Goal: Complete application form

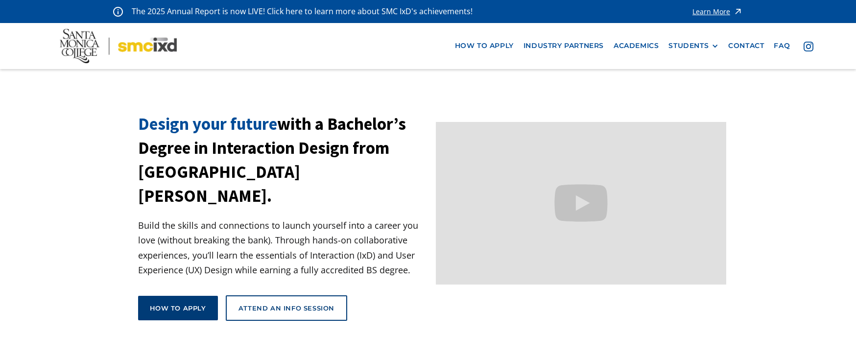
click at [177, 304] on div "How to apply" at bounding box center [178, 308] width 56 height 9
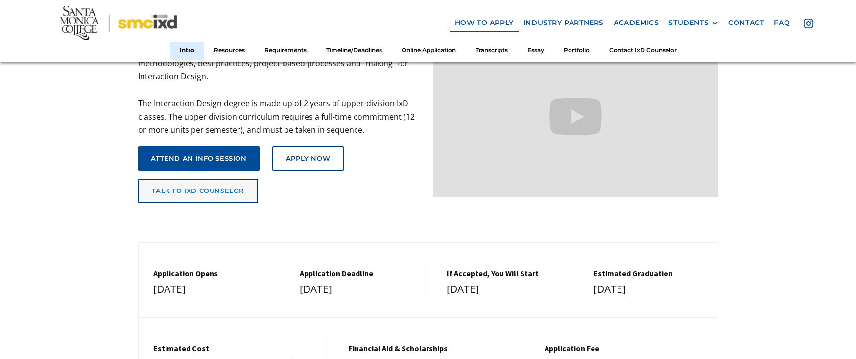
scroll to position [147, 0]
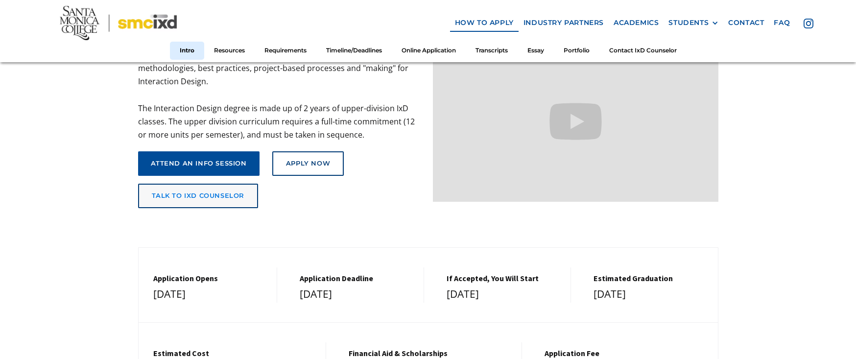
click at [167, 187] on link "talk to ixd counselor" at bounding box center [198, 196] width 120 height 24
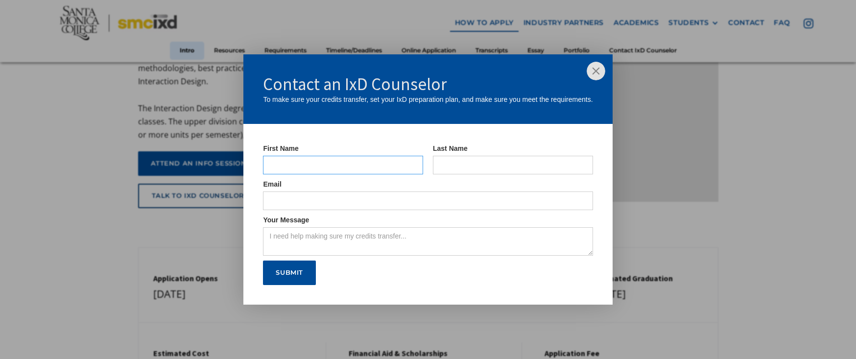
click at [310, 171] on input "IxD Counselor Form" at bounding box center [343, 165] width 160 height 19
type input "Jonathan"
type input "Plamondon"
click at [346, 204] on input "IxD Counselor Form" at bounding box center [428, 200] width 330 height 19
type input "jonathanplamondon91@gmail.com"
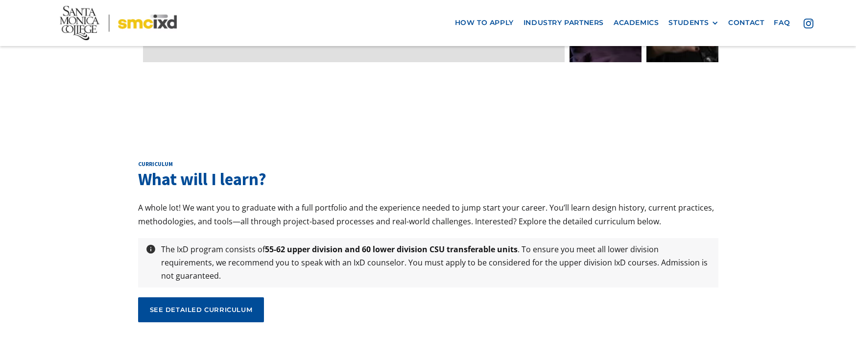
scroll to position [3183, 0]
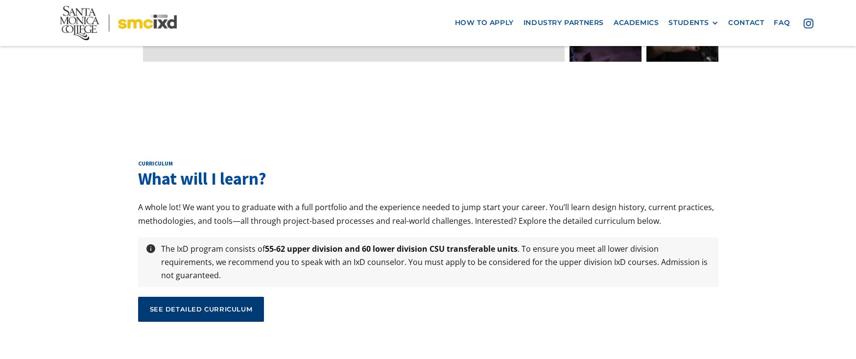
click at [231, 305] on div "see detailed curriculum" at bounding box center [201, 309] width 103 height 9
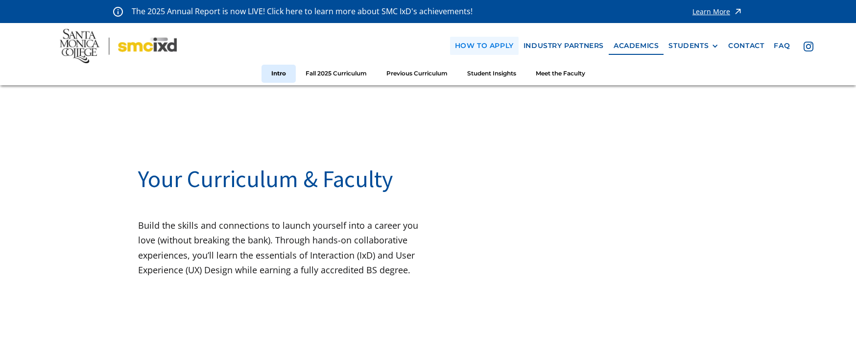
click at [501, 44] on link "how to apply" at bounding box center [484, 46] width 69 height 18
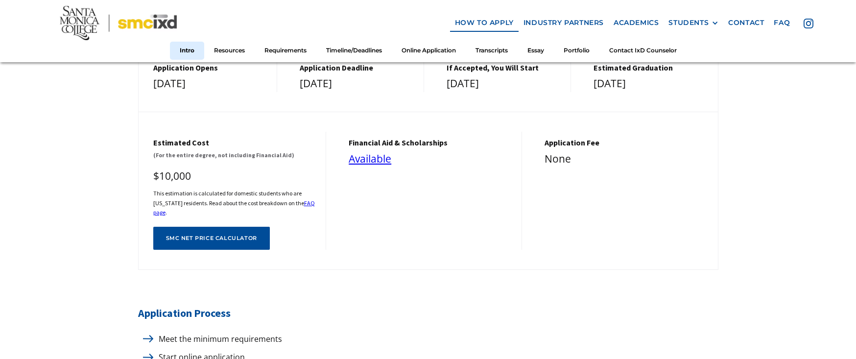
scroll to position [294, 0]
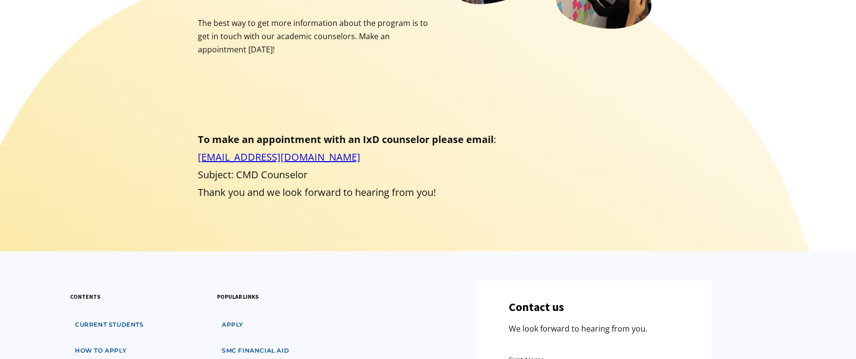
scroll to position [98, 0]
